Goal: Task Accomplishment & Management: Manage account settings

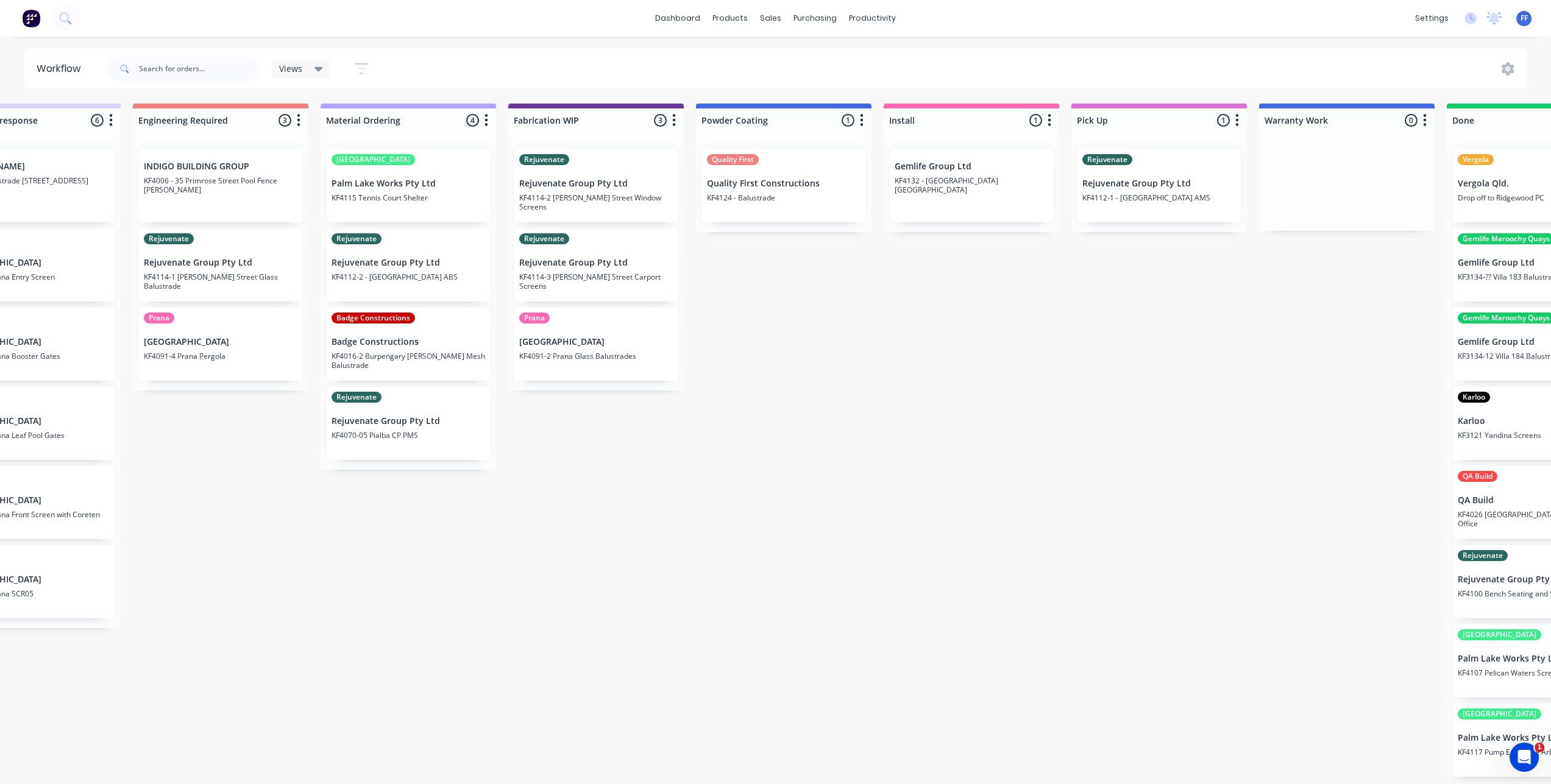
click at [206, 324] on div "Prana Timit Building KF4091-4 Prana Pergola" at bounding box center [220, 344] width 163 height 73
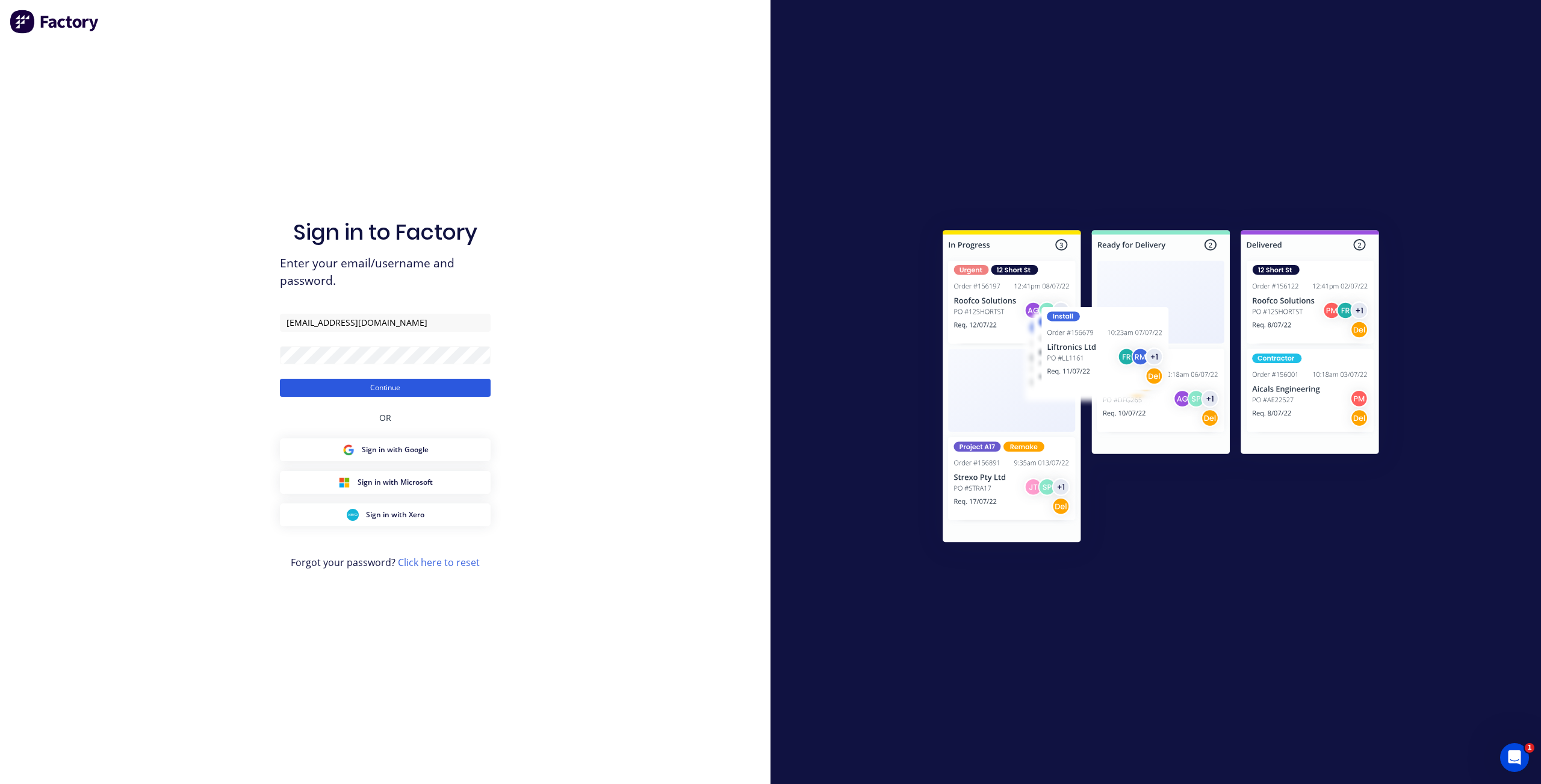
click at [382, 388] on button "Continue" at bounding box center [385, 388] width 211 height 18
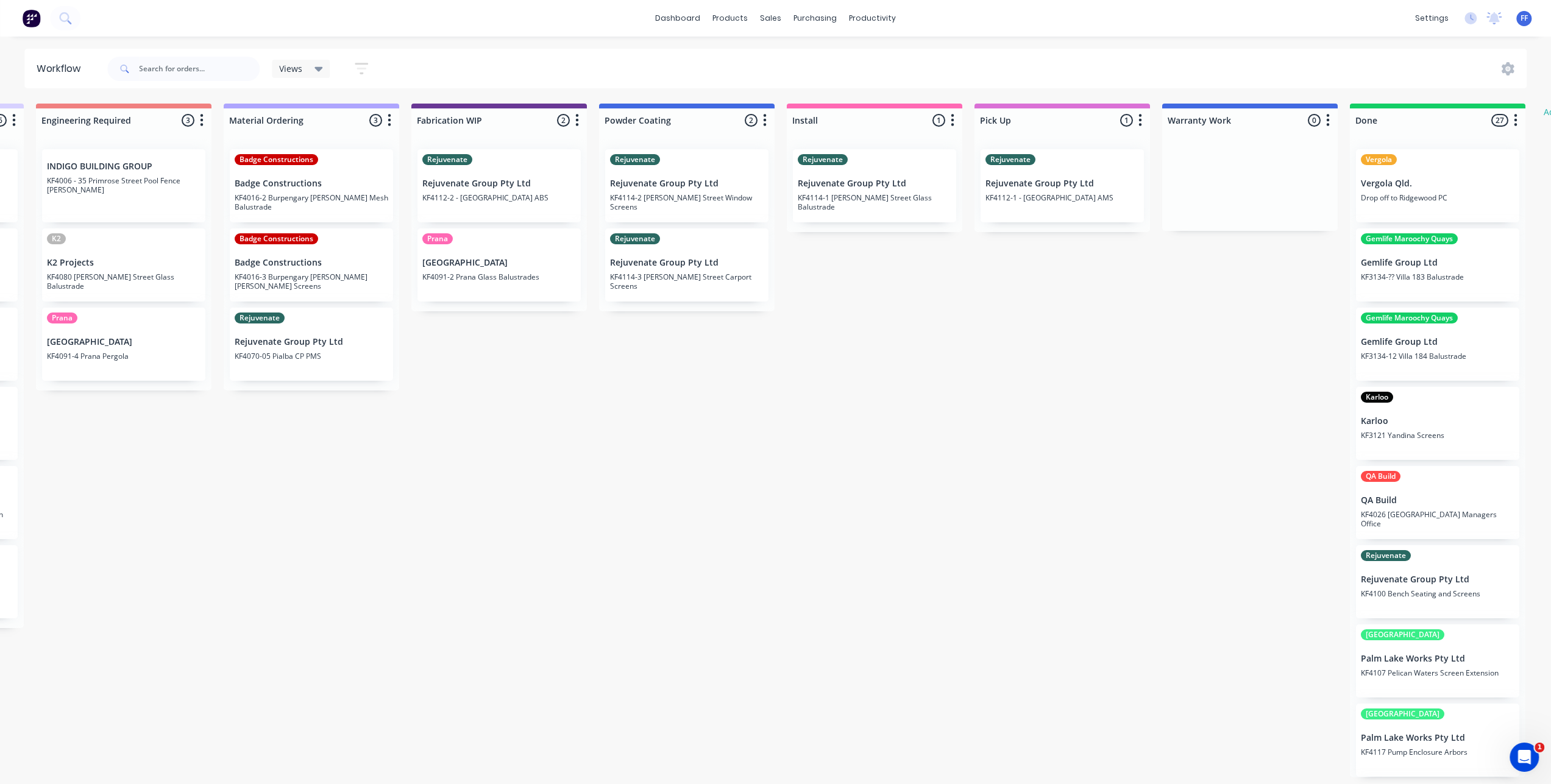
scroll to position [0, 1117]
click at [444, 253] on div "Prana Timit Building KF4091-2 Prana Glass Balustrades" at bounding box center [498, 265] width 163 height 73
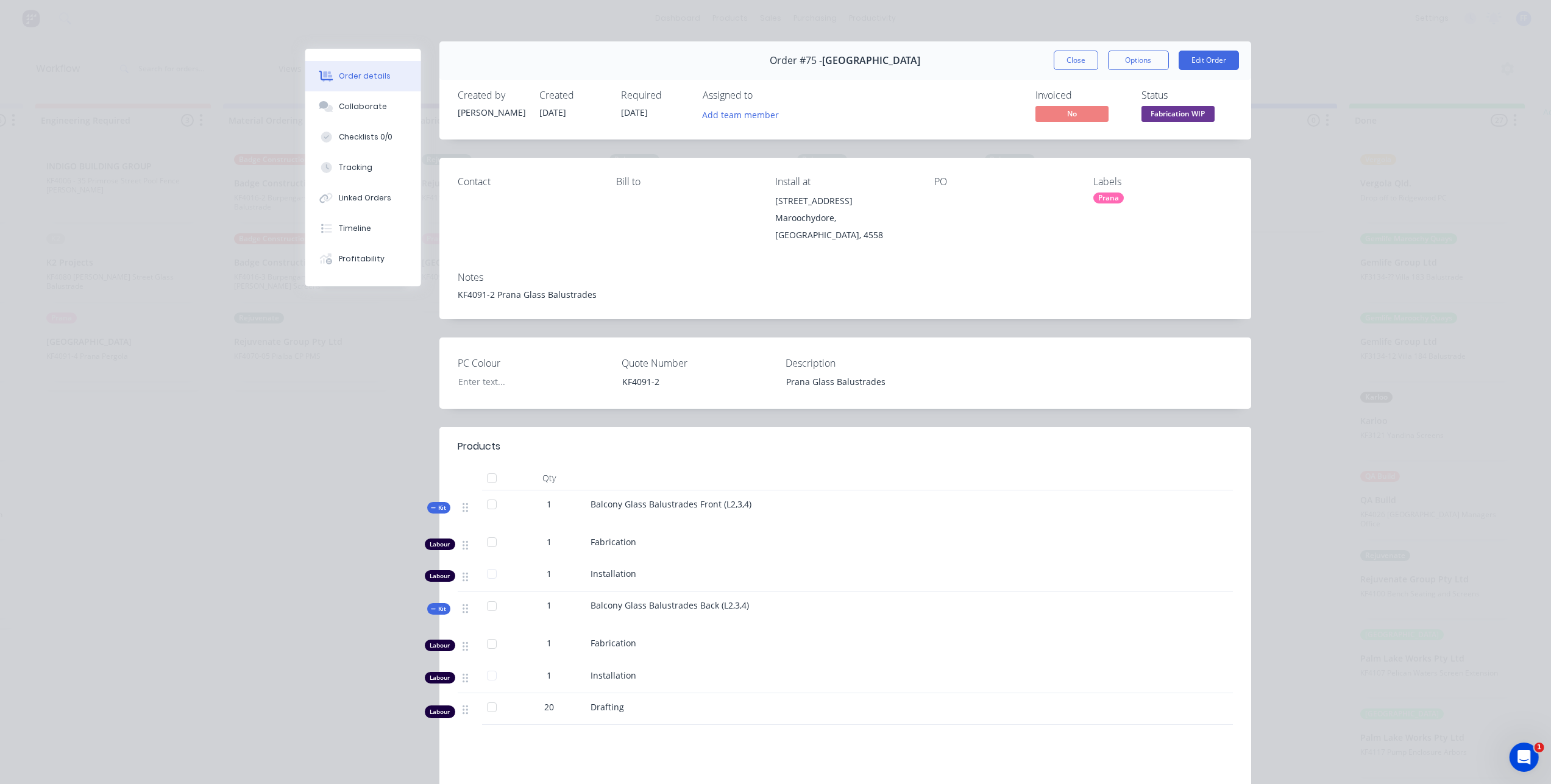
scroll to position [0, 0]
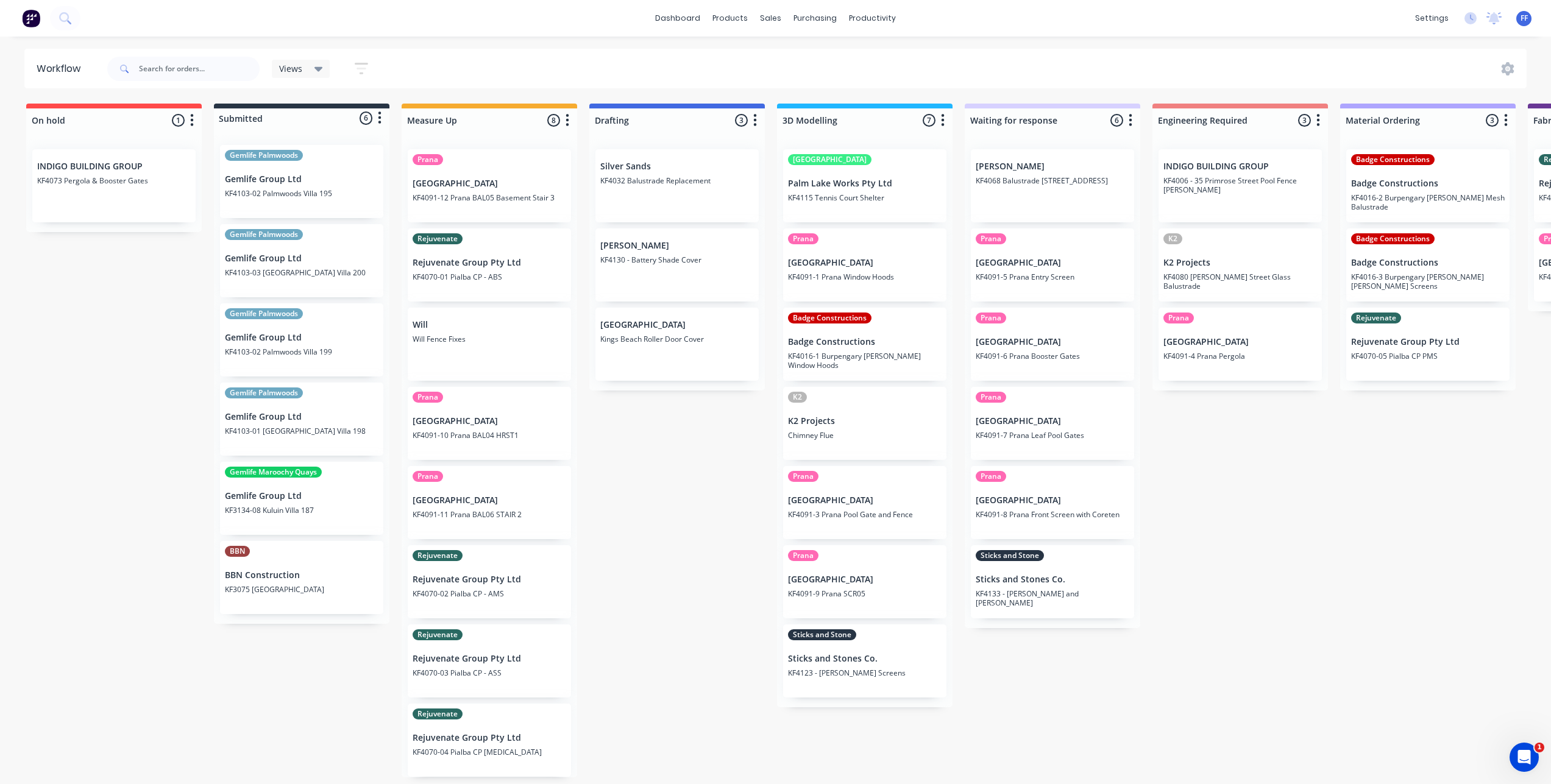
click at [820, 266] on p "[GEOGRAPHIC_DATA]" at bounding box center [864, 263] width 154 height 10
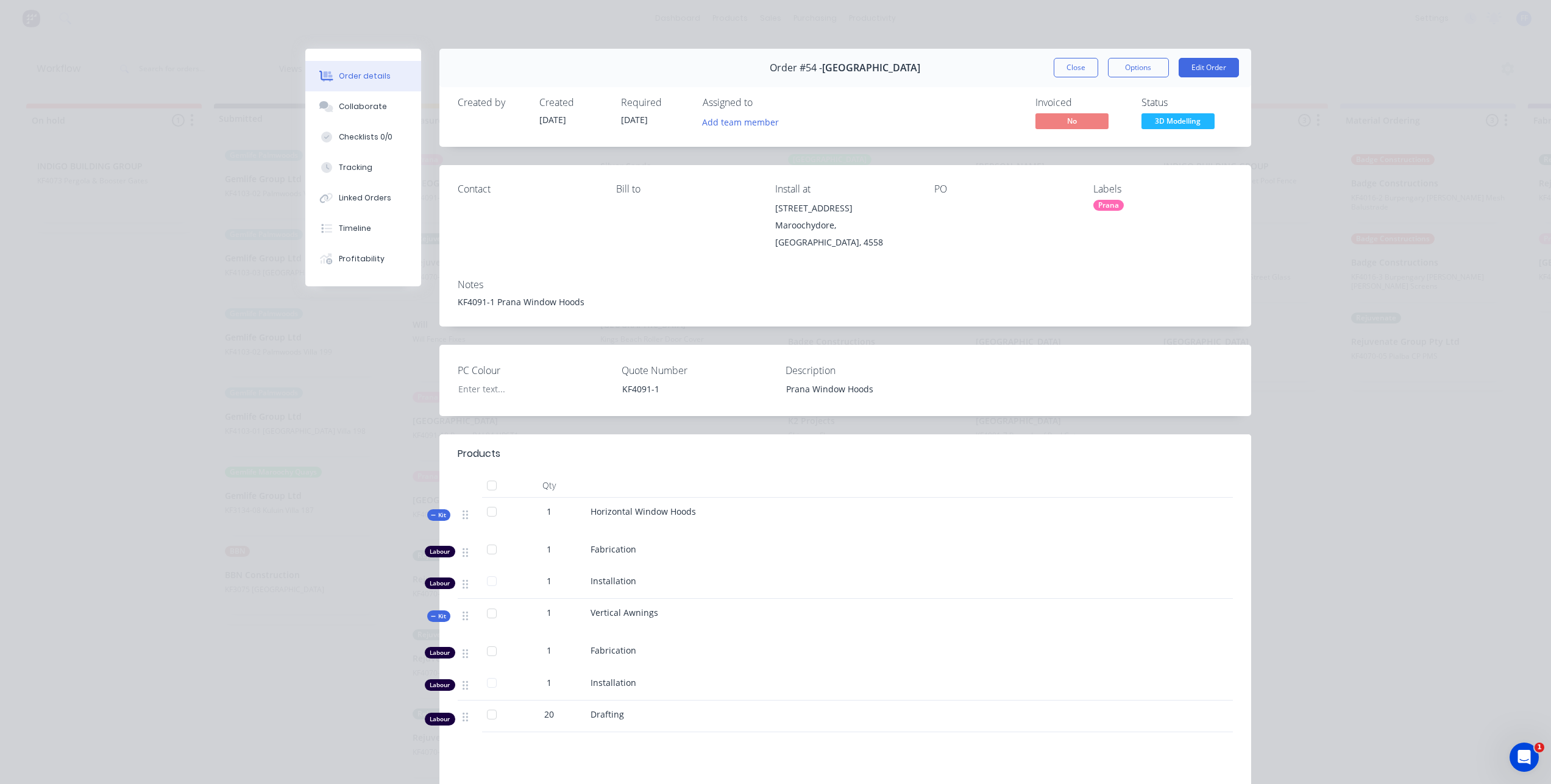
click at [490, 706] on div at bounding box center [491, 714] width 24 height 24
click at [487, 708] on div at bounding box center [491, 714] width 24 height 24
